Goal: Navigation & Orientation: Find specific page/section

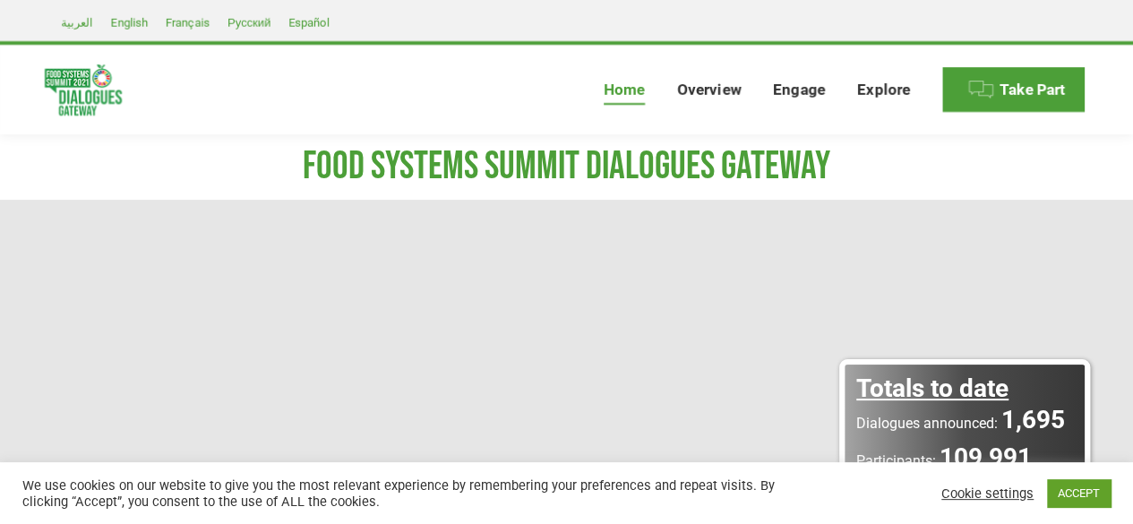
drag, startPoint x: 761, startPoint y: 239, endPoint x: 738, endPoint y: 277, distance: 44.2
click at [738, 277] on rs-slide "Totals to date Dialogues announced: 1,695 Participants: 109,991 Food Systems Su…" at bounding box center [566, 424] width 1133 height 448
click at [1066, 476] on div "Cookie settings ACCEPT" at bounding box center [1024, 493] width 174 height 37
drag, startPoint x: 1067, startPoint y: 483, endPoint x: 1075, endPoint y: 495, distance: 14.4
click at [1075, 495] on link "ACCEPT" at bounding box center [1079, 493] width 64 height 28
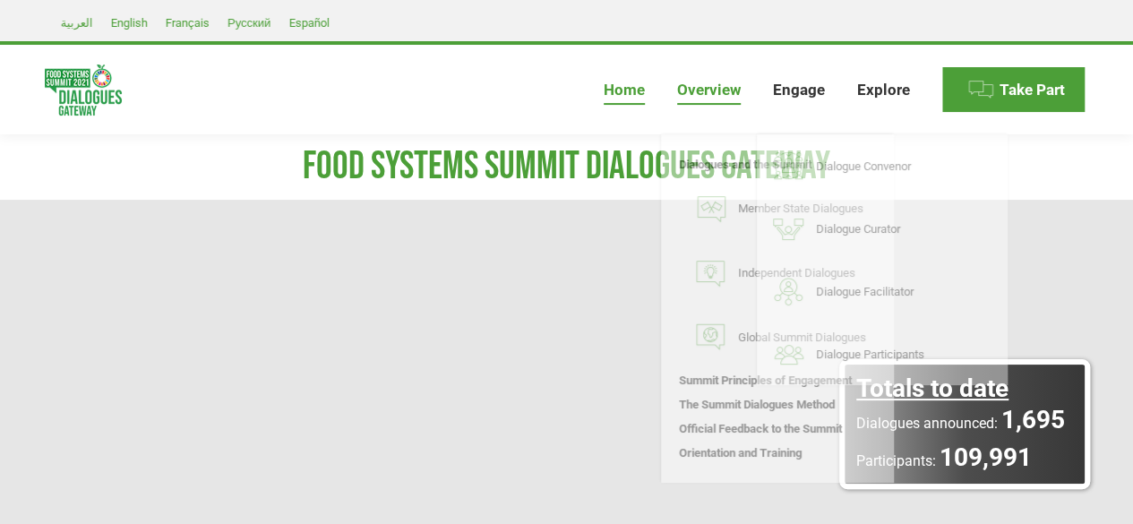
click at [736, 91] on span "Overview" at bounding box center [709, 90] width 64 height 19
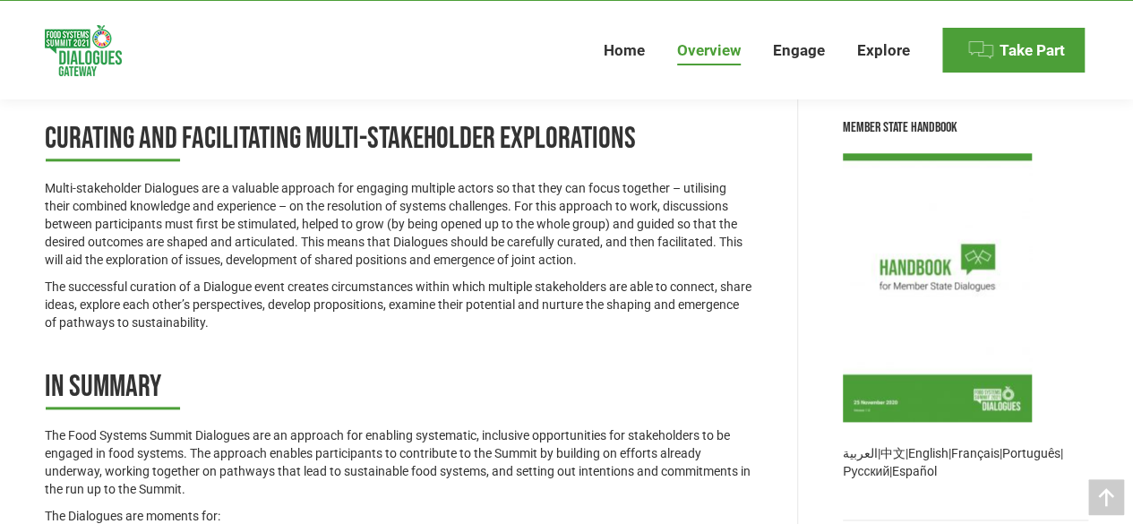
scroll to position [993, 0]
drag, startPoint x: 605, startPoint y: 394, endPoint x: 580, endPoint y: 394, distance: 25.1
click at [580, 394] on h2 "In summary" at bounding box center [398, 387] width 707 height 42
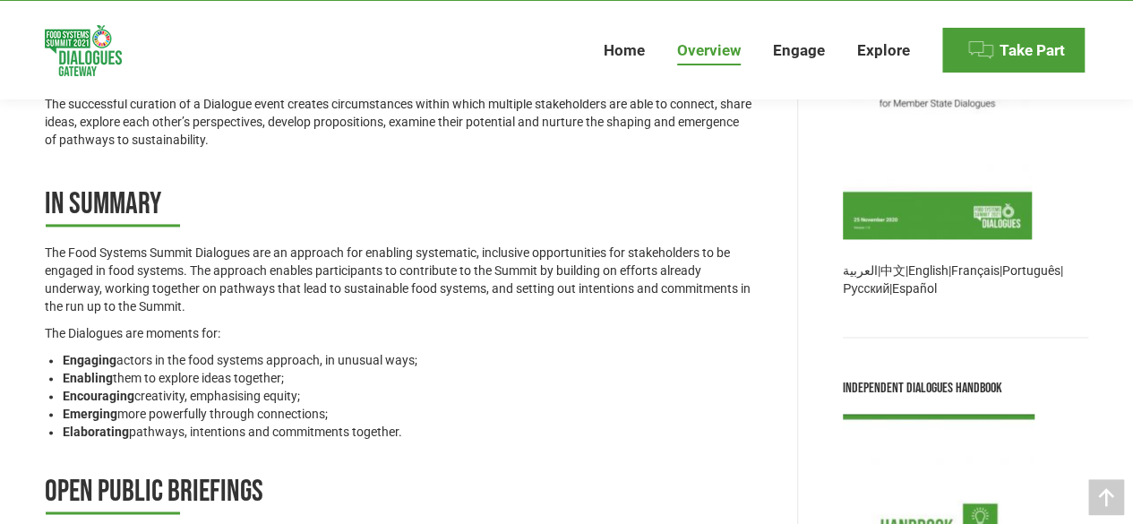
scroll to position [1176, 0]
drag, startPoint x: 586, startPoint y: 382, endPoint x: 401, endPoint y: 385, distance: 184.5
click at [401, 386] on li "Encouraging creativity, emphasising equity;" at bounding box center [408, 395] width 690 height 18
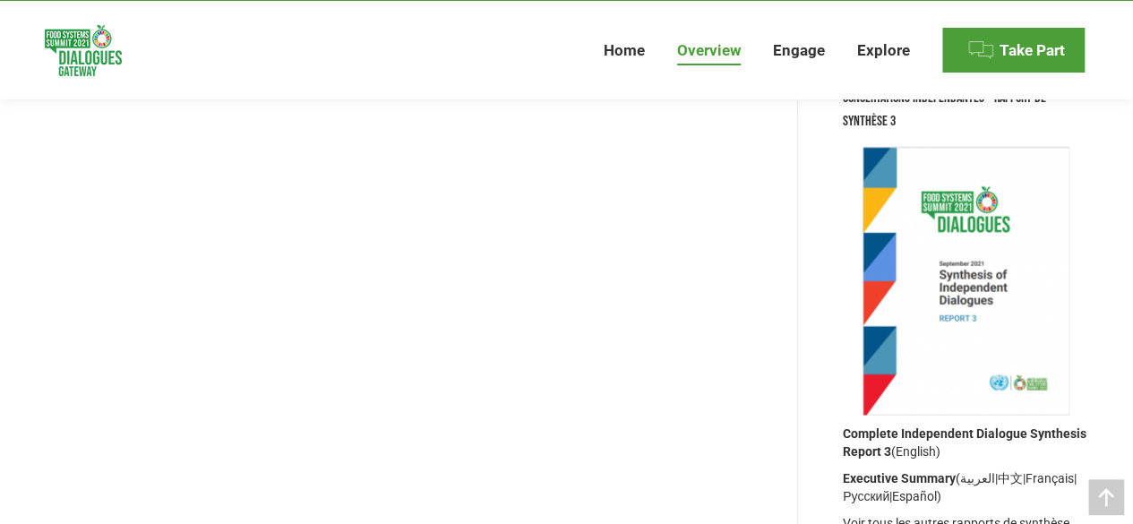
scroll to position [1908, 0]
click at [963, 253] on img at bounding box center [965, 282] width 207 height 269
